Goal: Transaction & Acquisition: Purchase product/service

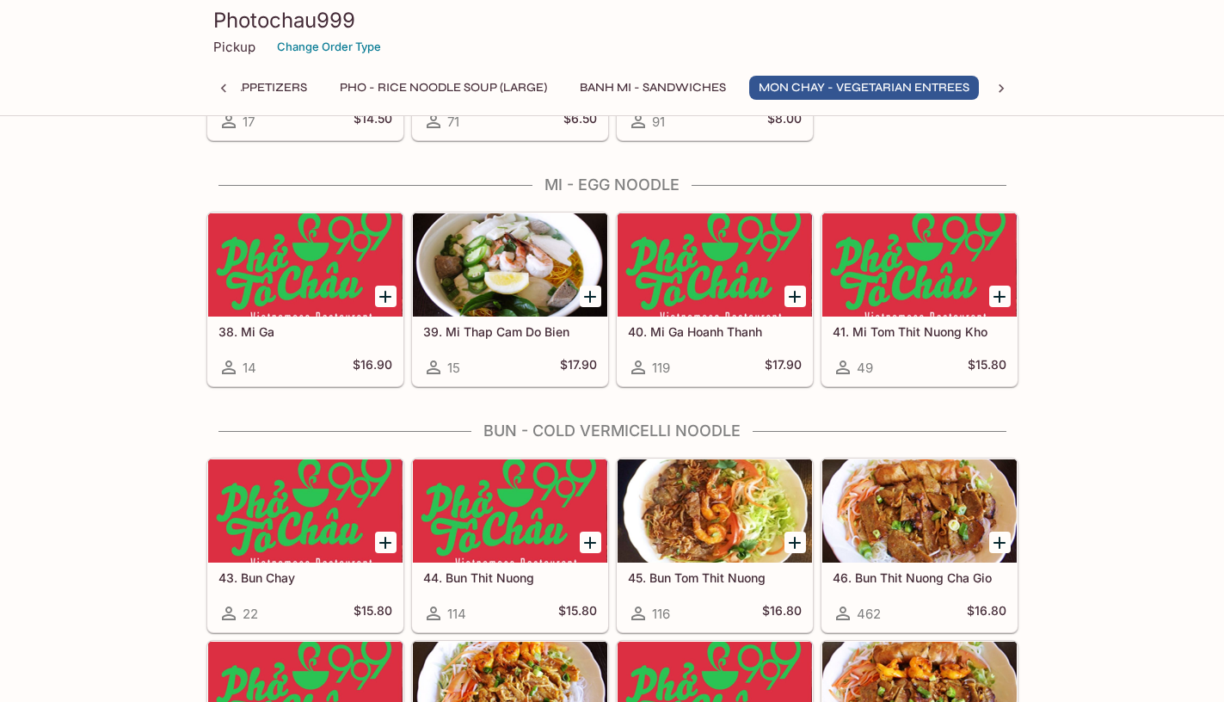
scroll to position [2778, 0]
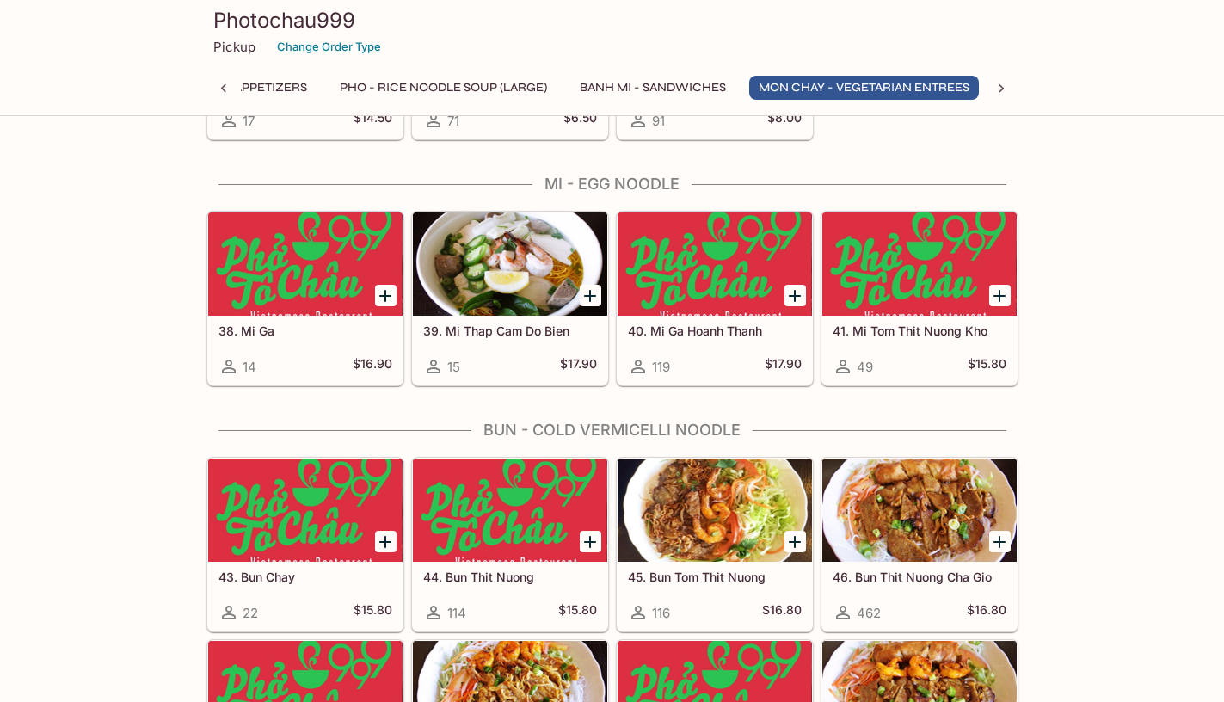
click at [529, 521] on div at bounding box center [510, 510] width 194 height 103
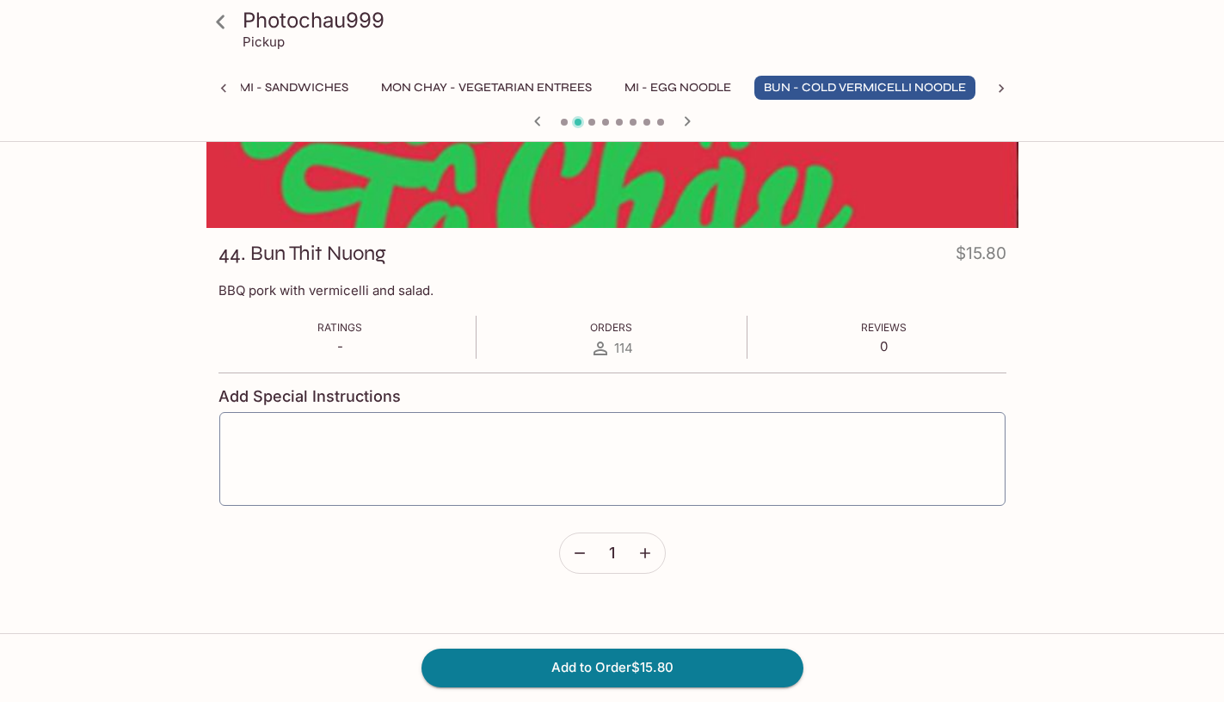
scroll to position [149, 0]
click at [652, 547] on icon "button" at bounding box center [645, 553] width 17 height 17
click at [642, 675] on button "Add to Order $31.60" at bounding box center [613, 668] width 382 height 38
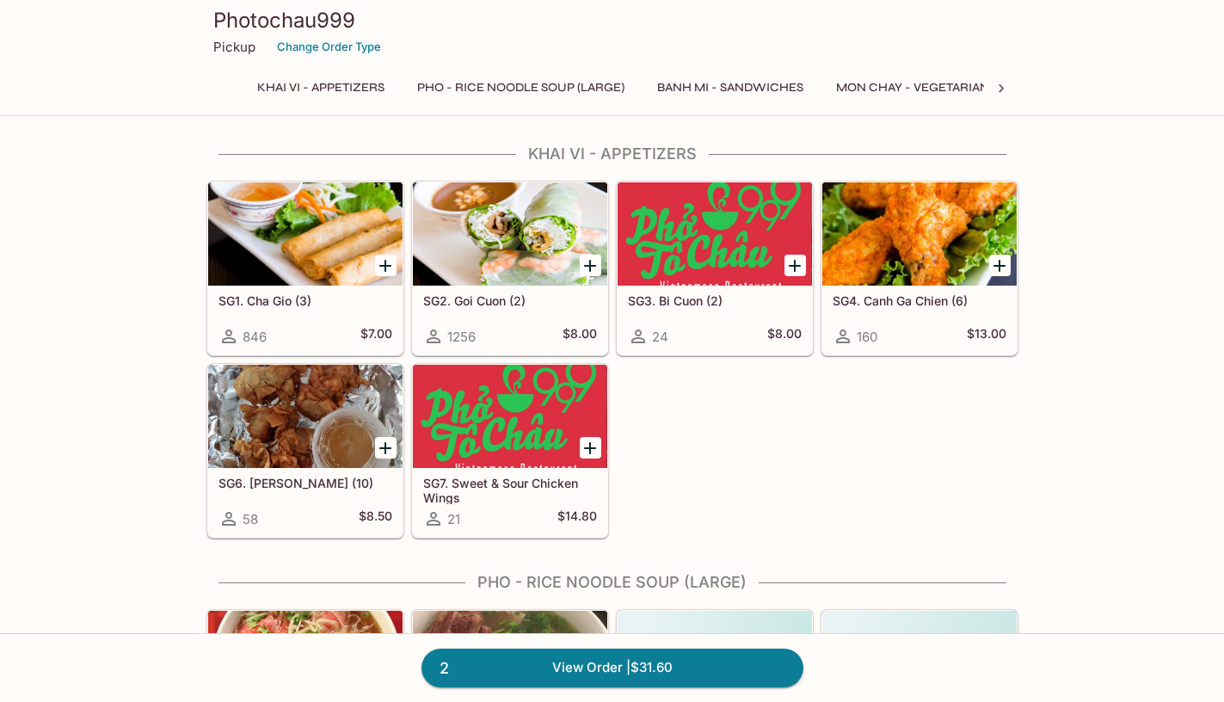
click at [743, 435] on div "SG1. Cha Gio (3) 846 $7.00 SG2. Goi Cuon (2) 1256 $8.00 SG3. Bi Cuon (2) 24 $8.…" at bounding box center [609, 356] width 819 height 365
click at [521, 306] on h5 "SG2. Goi Cuon (2)" at bounding box center [510, 300] width 174 height 15
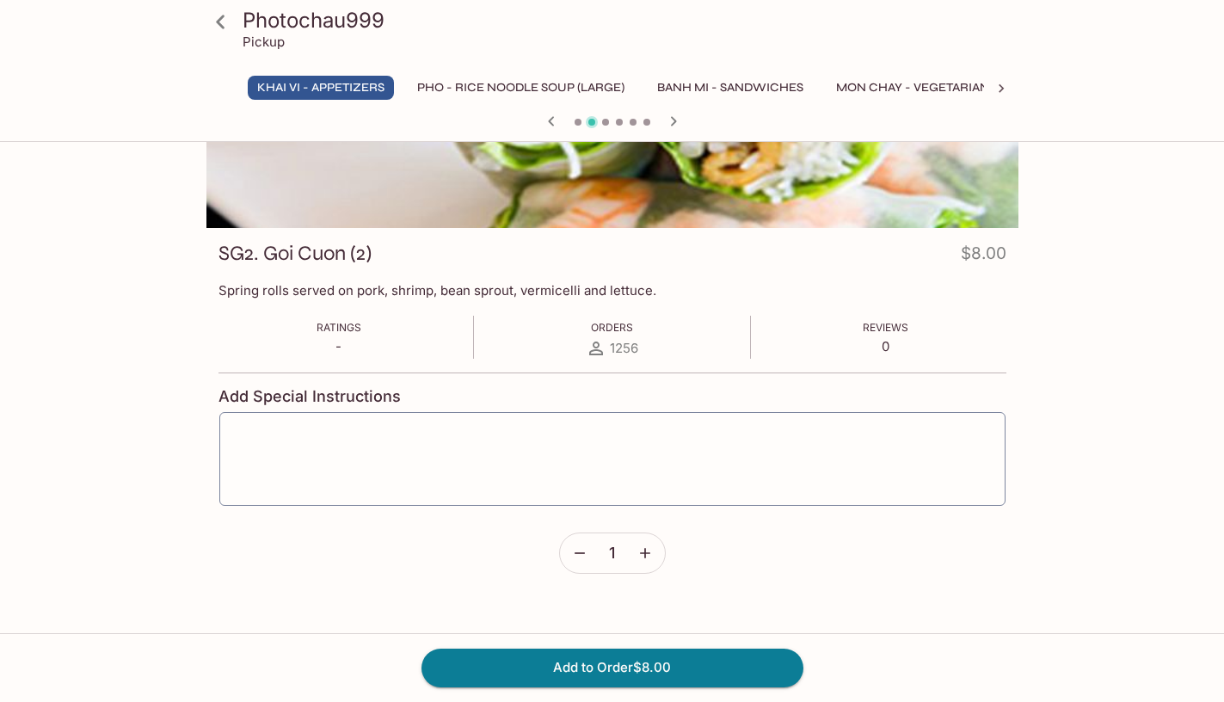
scroll to position [149, 0]
click at [634, 655] on button "Add to Order $8.00" at bounding box center [613, 668] width 382 height 38
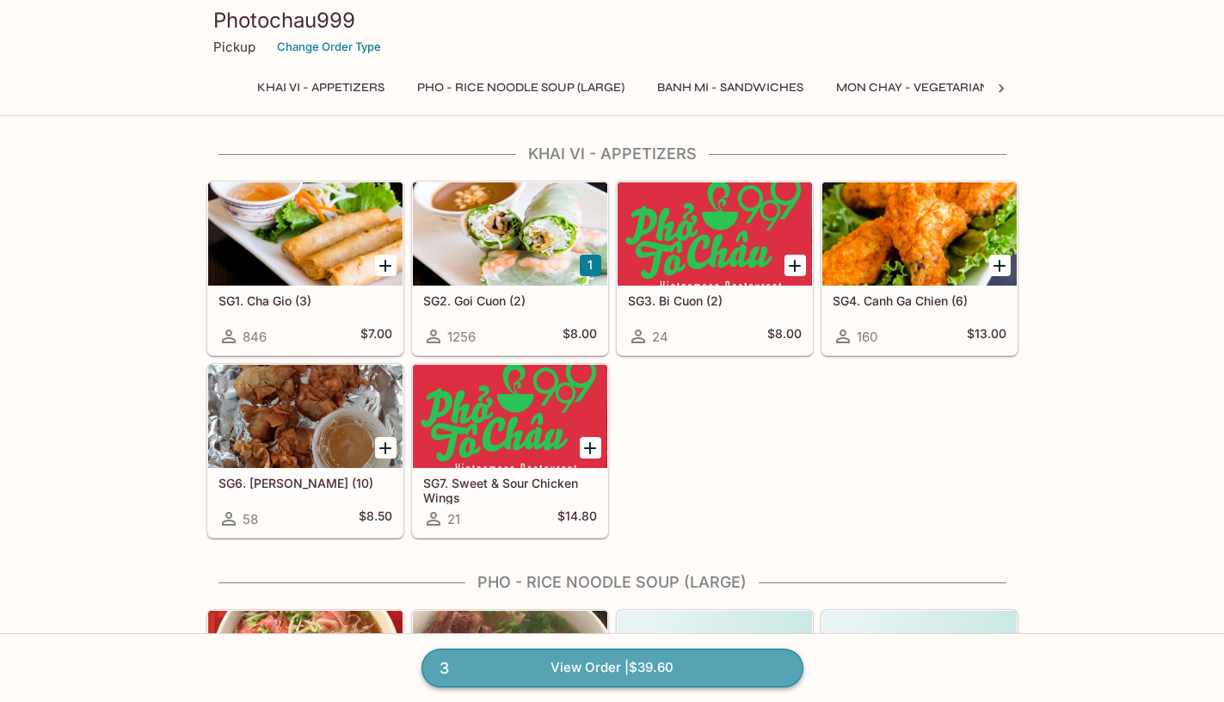
click at [694, 669] on link "3 View Order | $39.60" at bounding box center [613, 668] width 382 height 38
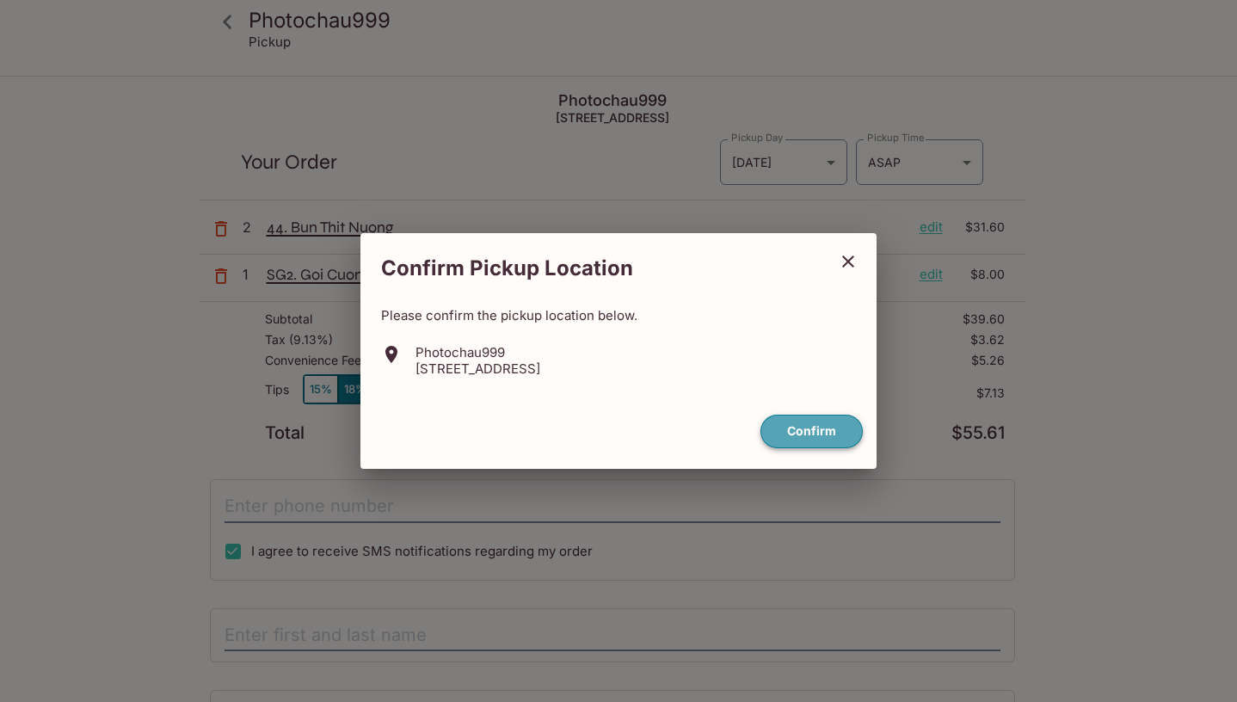
click at [807, 421] on button "Confirm" at bounding box center [812, 432] width 102 height 34
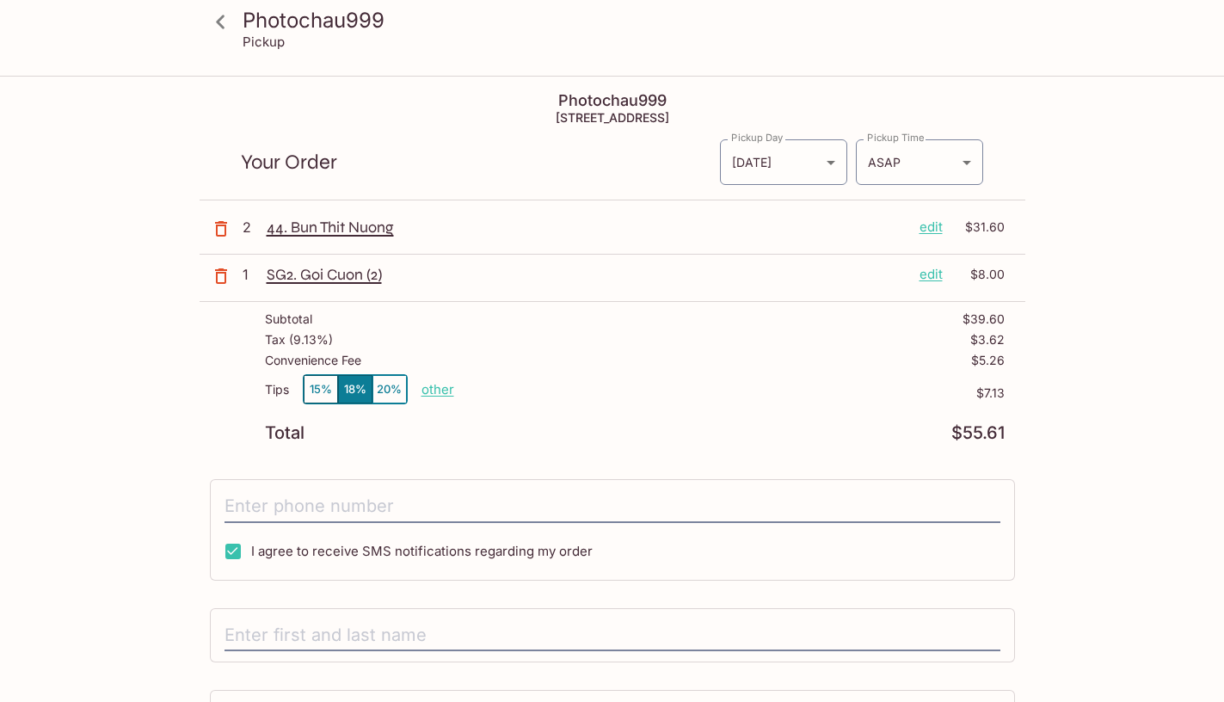
click at [432, 387] on p "other" at bounding box center [438, 389] width 33 height 16
type input "0.00"
click at [434, 392] on p "other" at bounding box center [438, 389] width 33 height 16
type input "0.00"
click at [432, 384] on p "other" at bounding box center [438, 389] width 33 height 16
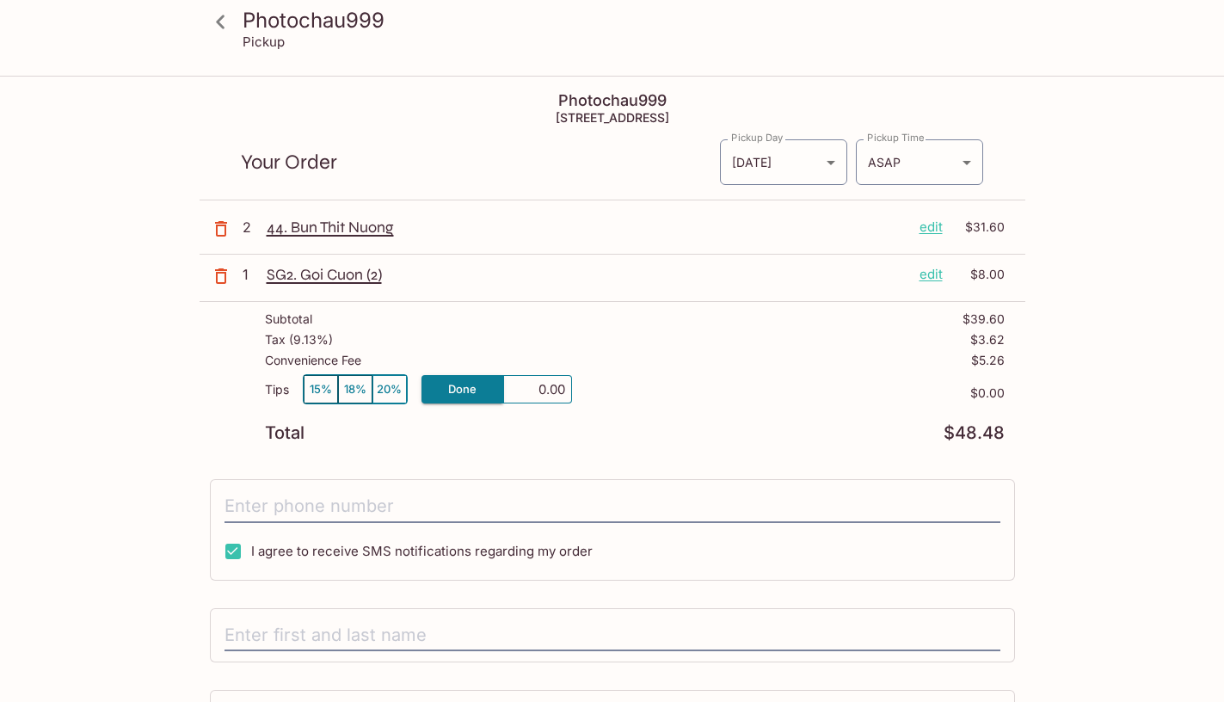
type input "0.00"
click at [437, 386] on p "other" at bounding box center [438, 389] width 33 height 16
type input "5.50"
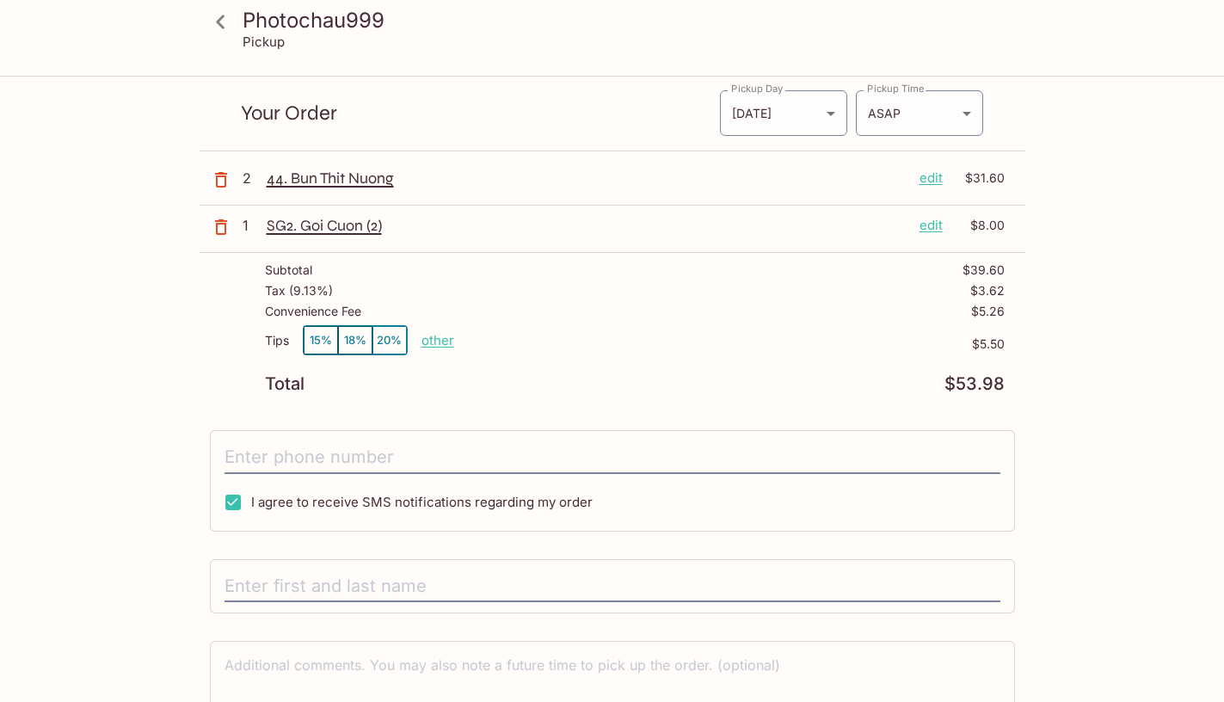
scroll to position [67, 0]
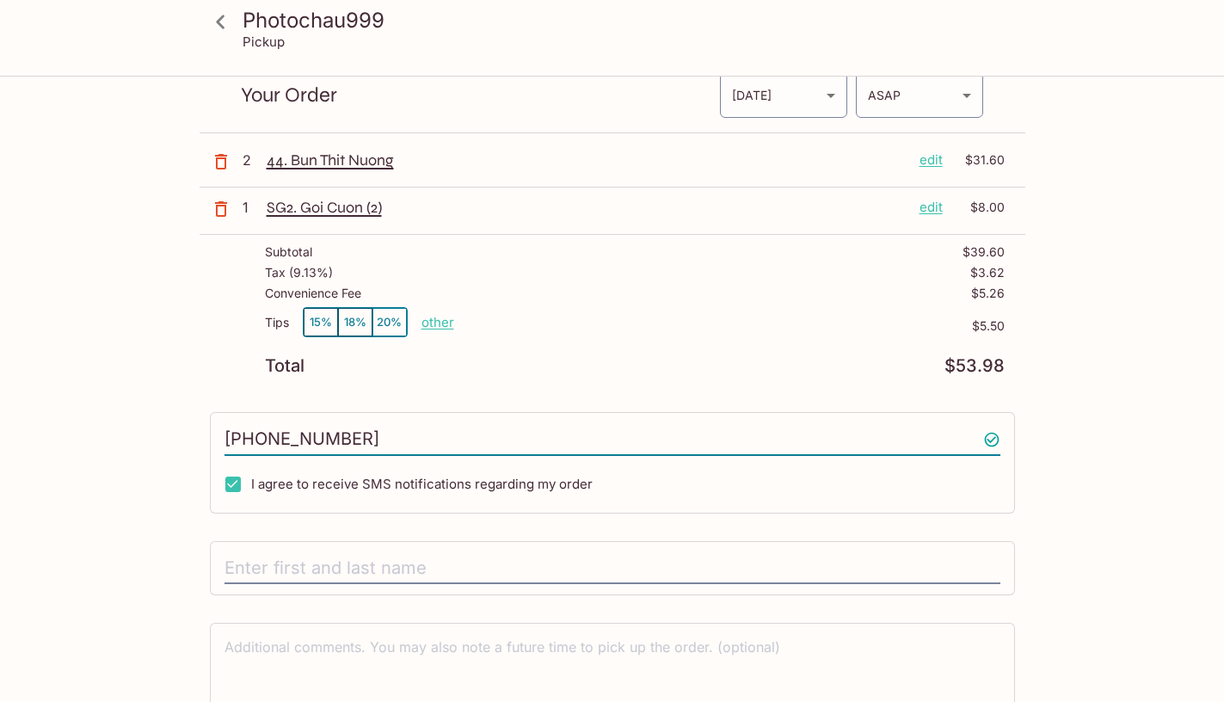
type input "[PHONE_NUMBER]"
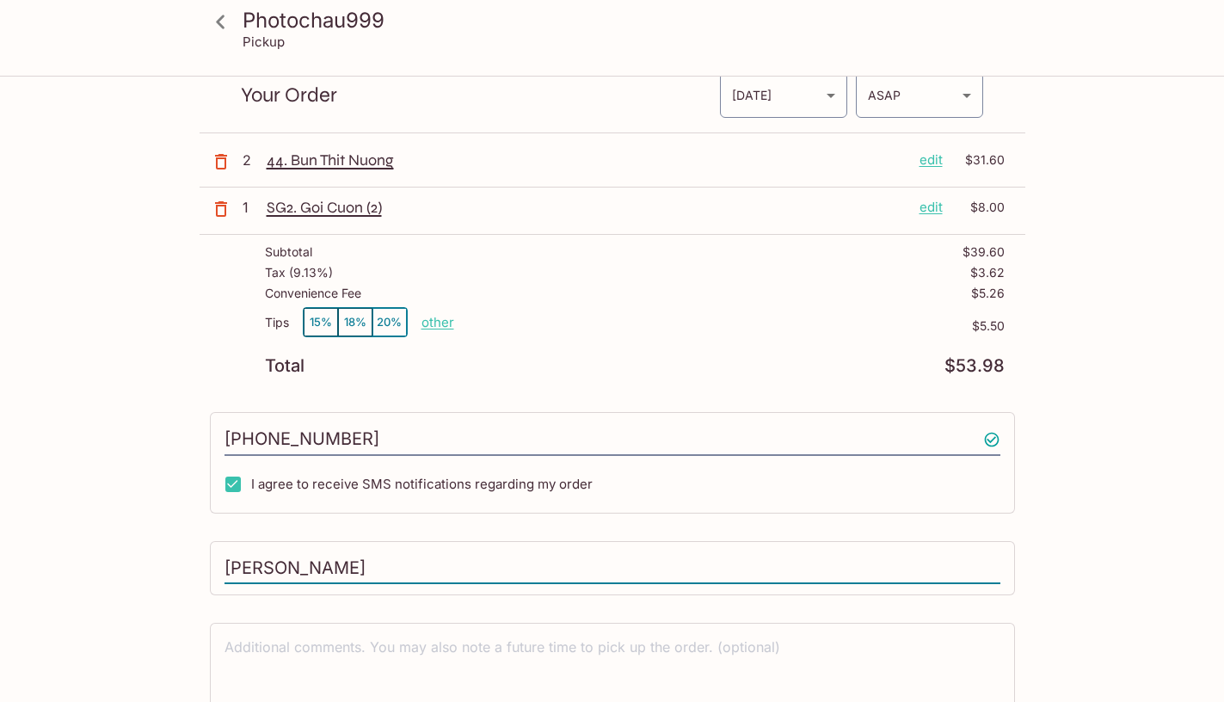
type input "[PERSON_NAME]"
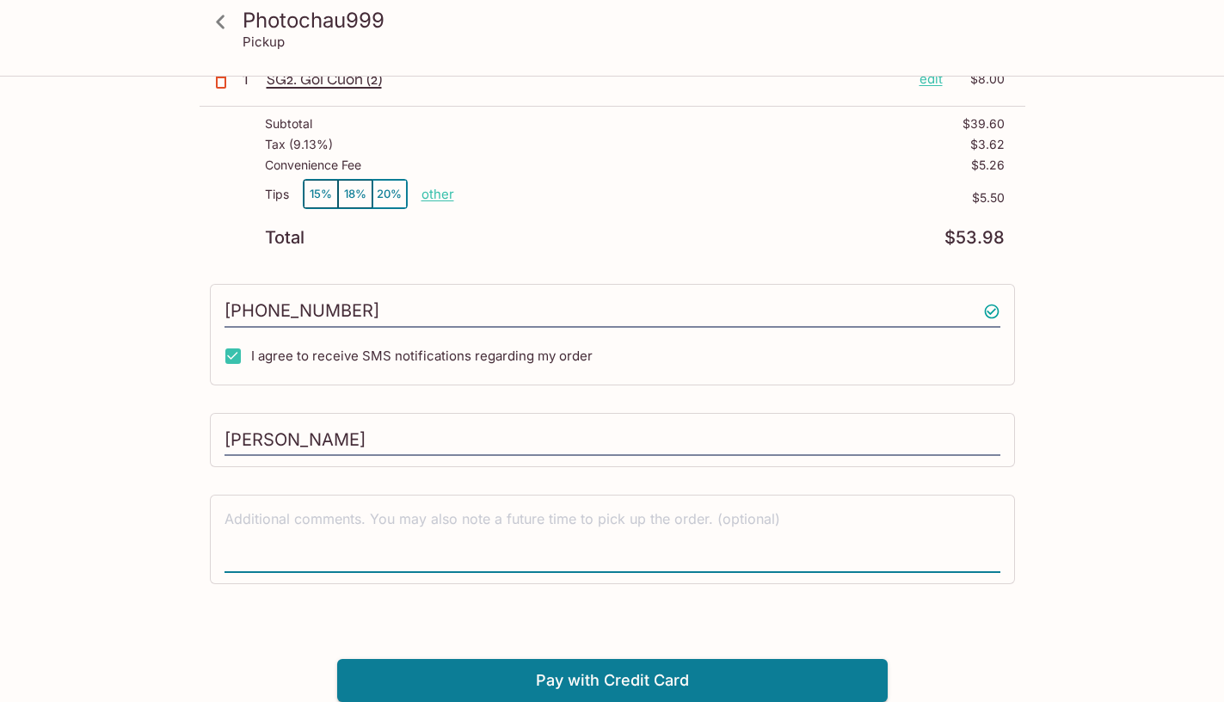
scroll to position [194, 0]
